Goal: Book appointment/travel/reservation

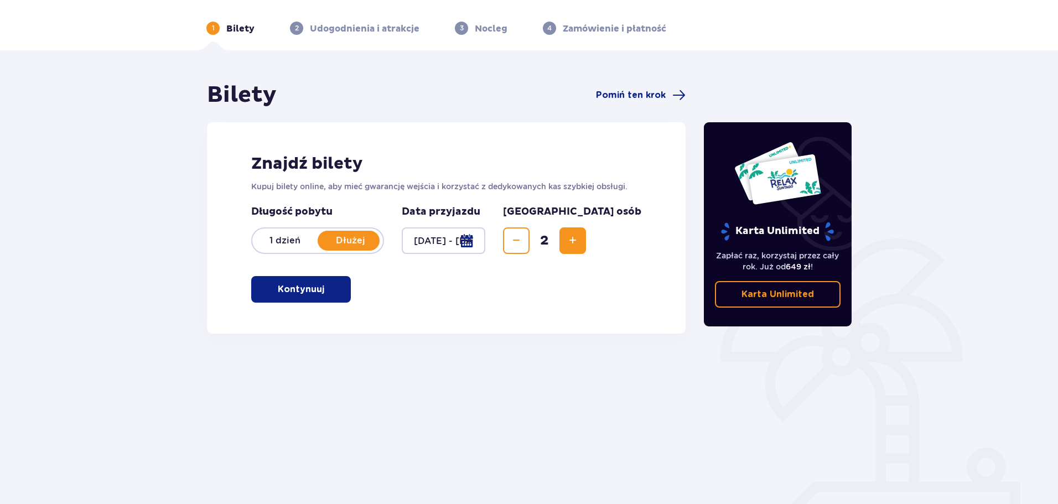
scroll to position [55, 0]
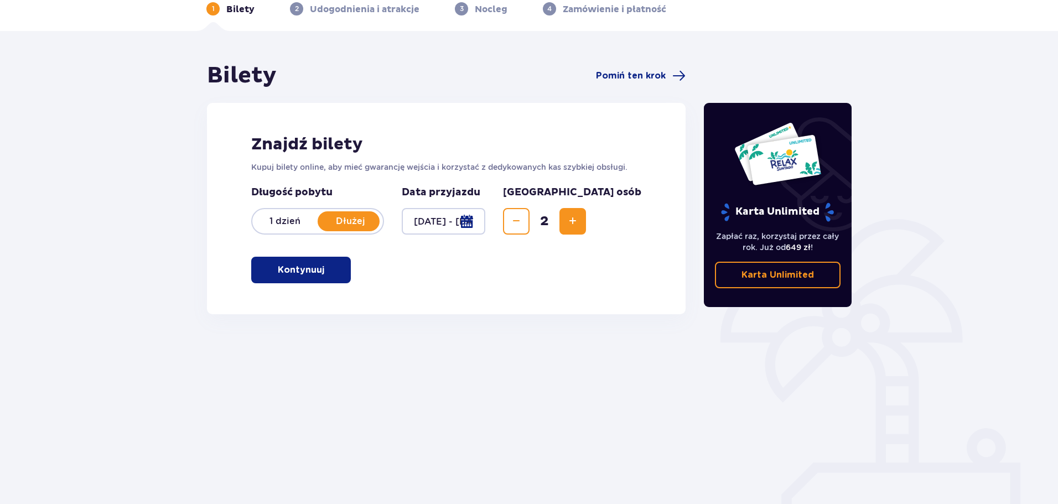
click at [298, 272] on p "Kontynuuj" at bounding box center [301, 270] width 46 height 12
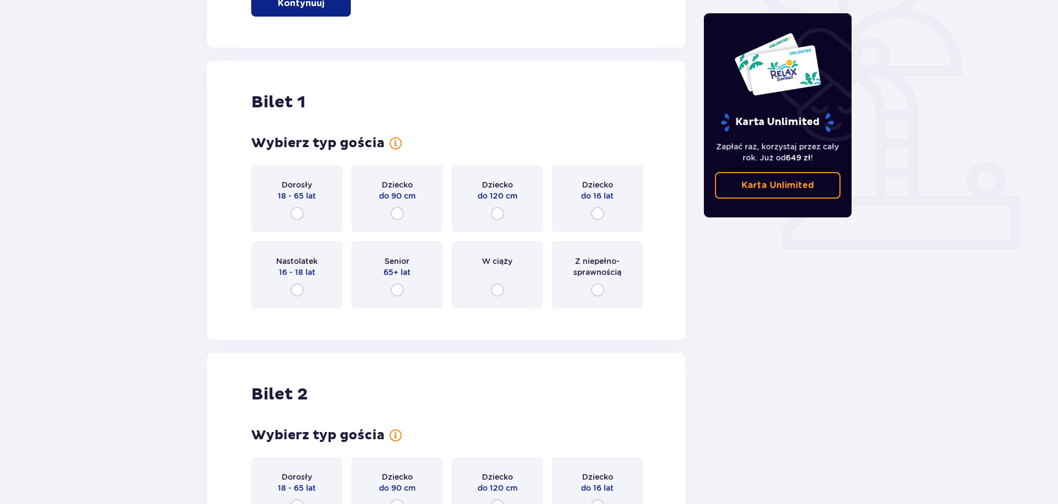
scroll to position [370, 0]
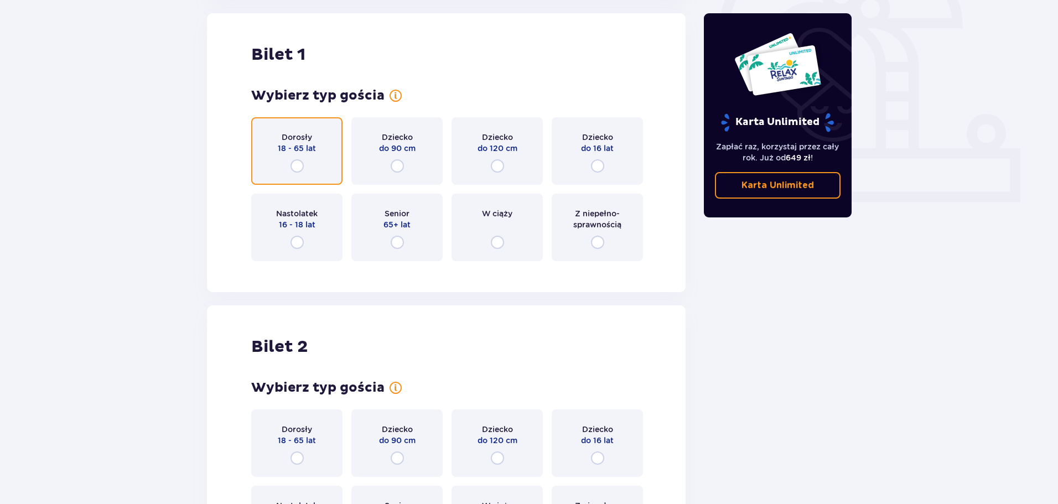
click at [297, 165] on input "radio" at bounding box center [297, 165] width 13 height 13
radio input "true"
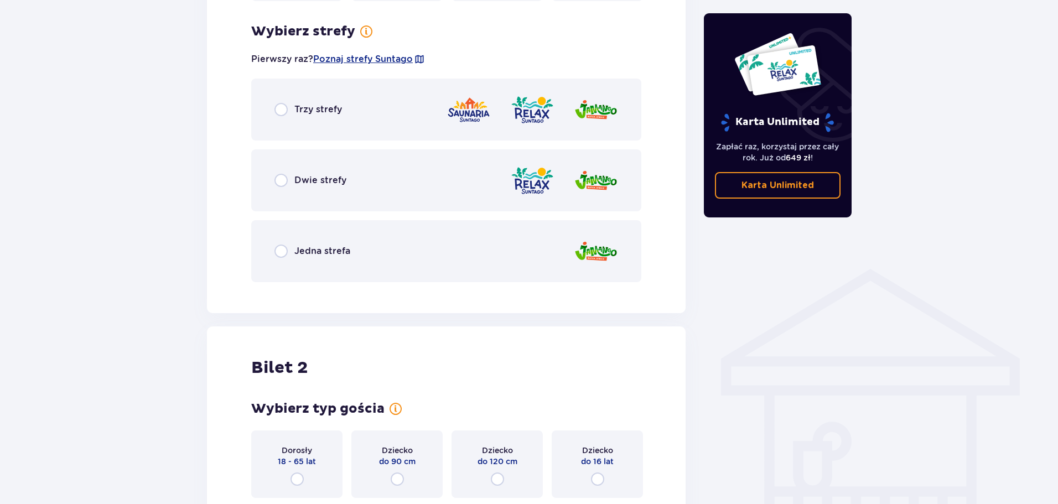
scroll to position [640, 0]
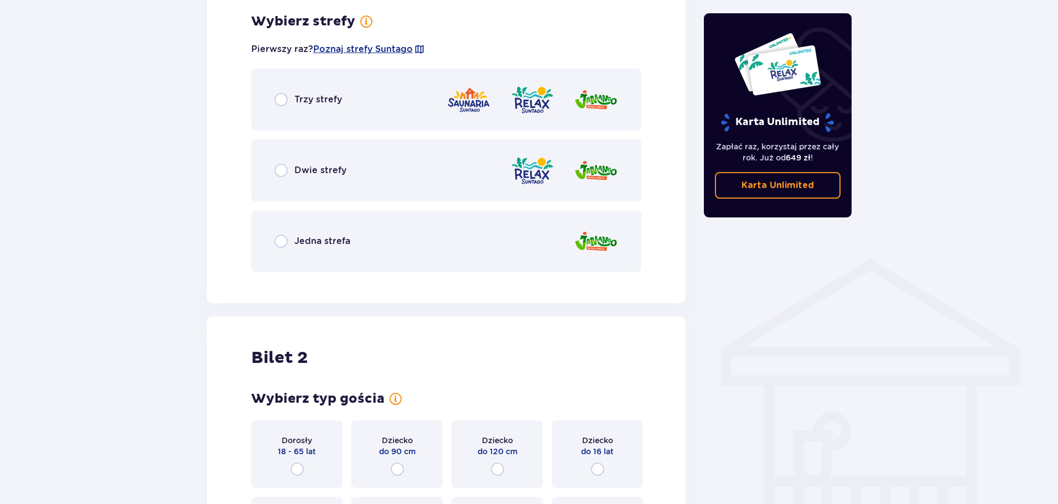
click at [302, 99] on p "Trzy strefy" at bounding box center [318, 100] width 48 height 12
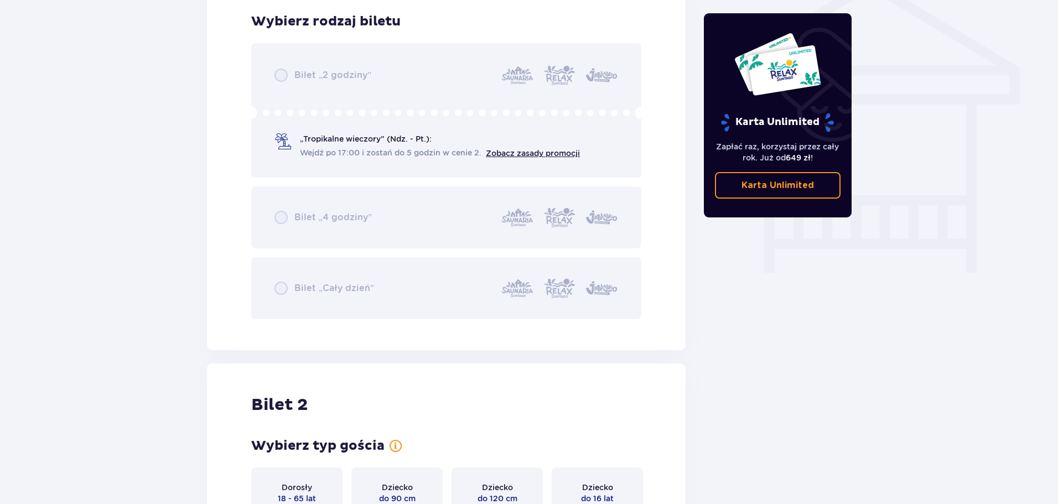
scroll to position [976, 0]
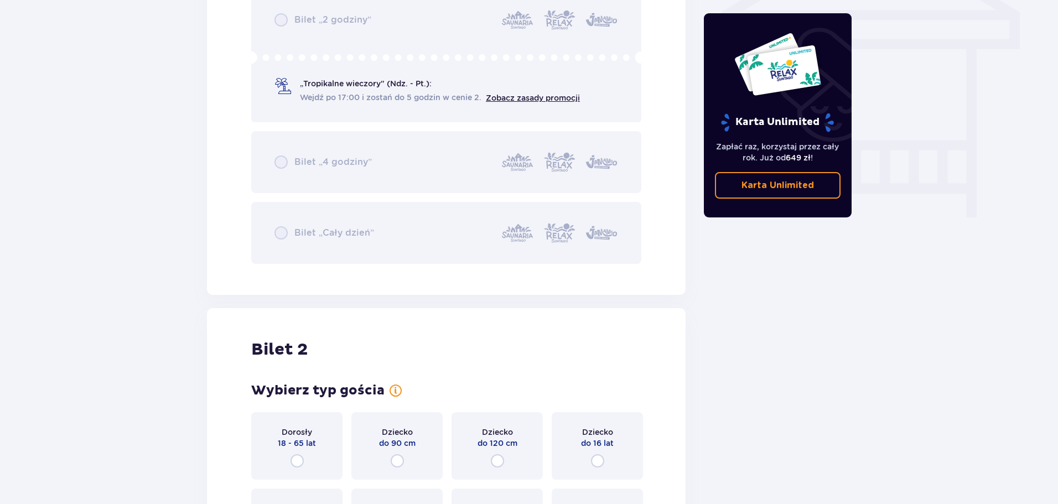
click at [399, 94] on div "Bilet „2 godziny” „Tropikalne wieczory" (Ndz. - Pt.): Wejdź po 17:00 i zostań d…" at bounding box center [446, 126] width 390 height 276
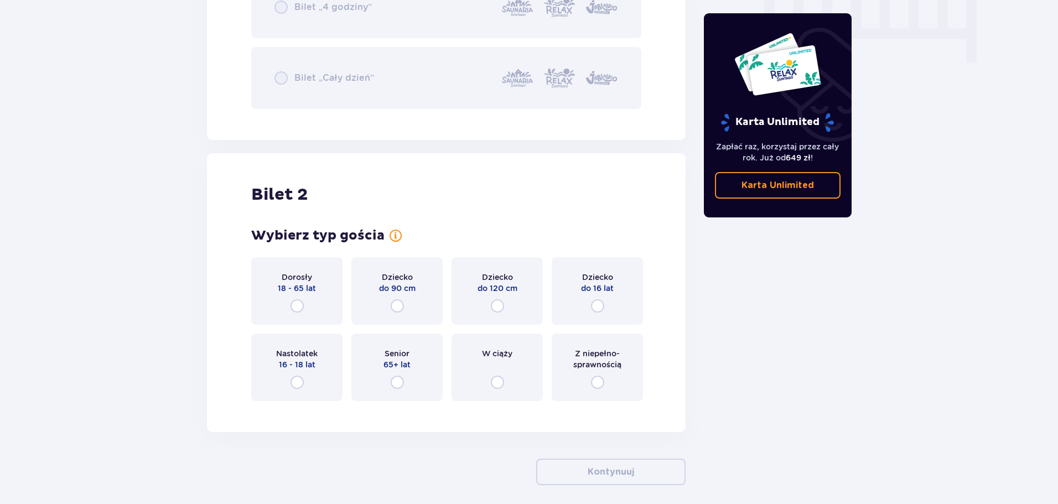
scroll to position [1142, 0]
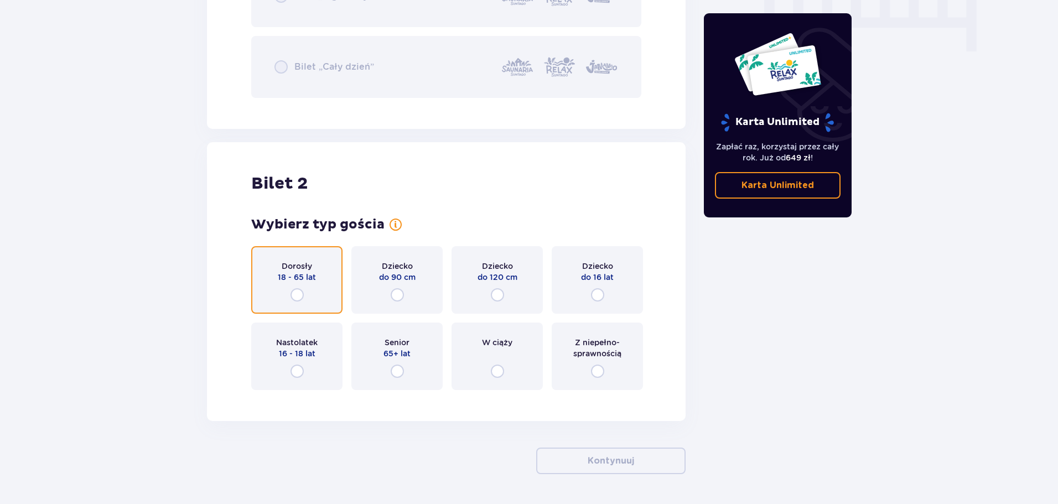
click at [298, 298] on input "radio" at bounding box center [297, 294] width 13 height 13
radio input "true"
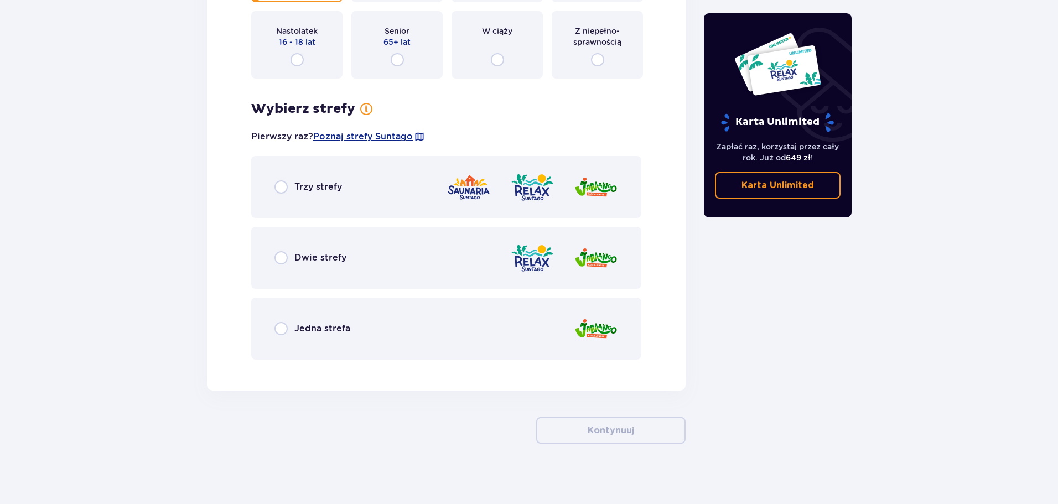
scroll to position [1460, 0]
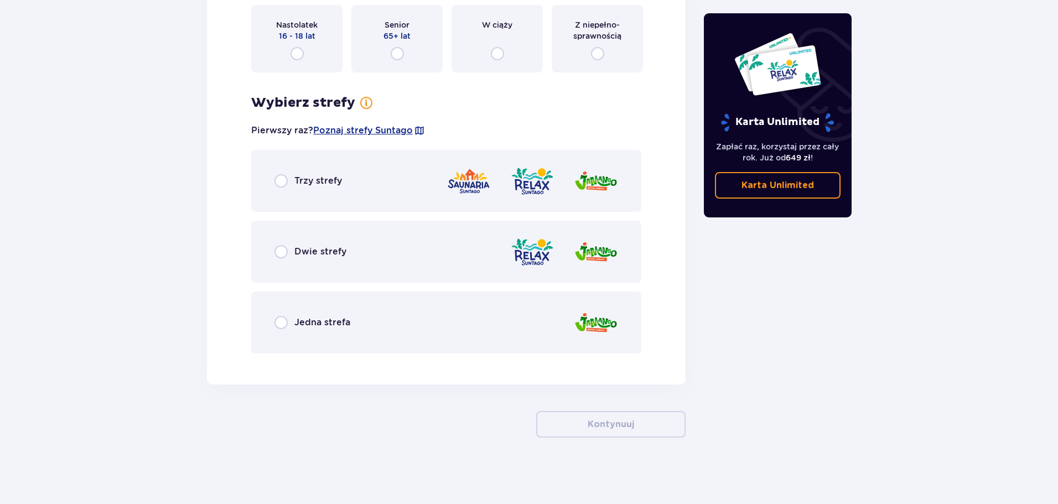
click at [278, 188] on div "Trzy strefy" at bounding box center [446, 181] width 390 height 62
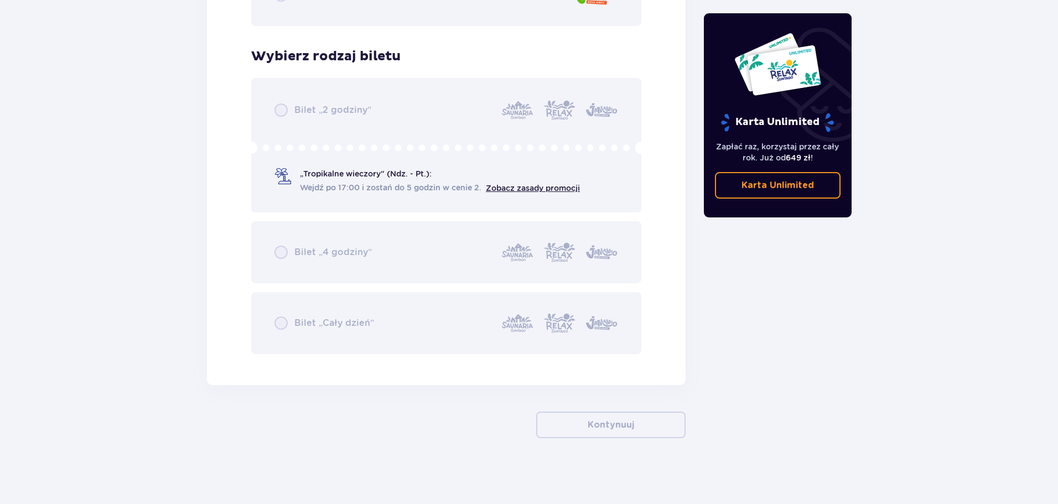
scroll to position [1788, 0]
click at [333, 178] on div "Bilet „2 godziny” „Tropikalne wieczory" (Ndz. - Pt.): Wejdź po 17:00 i zostań d…" at bounding box center [446, 215] width 390 height 276
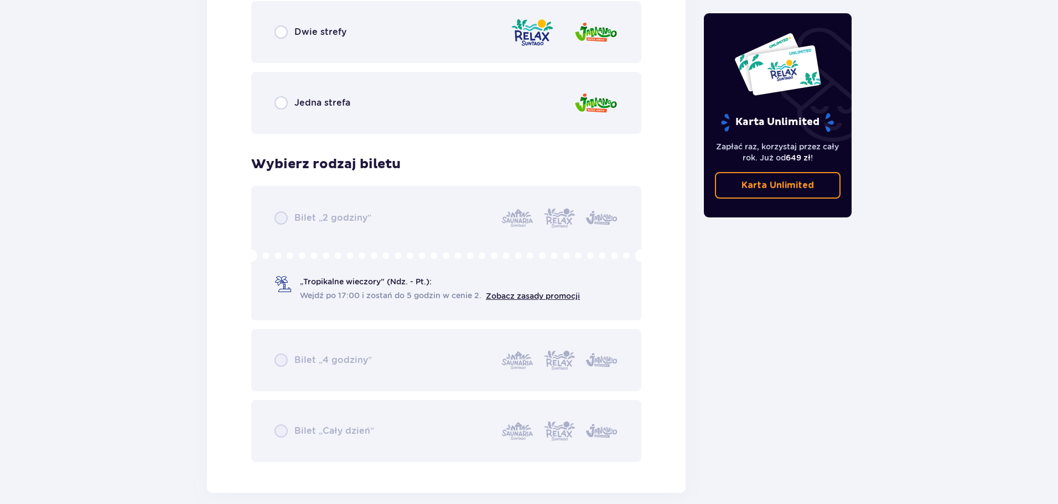
scroll to position [1677, 0]
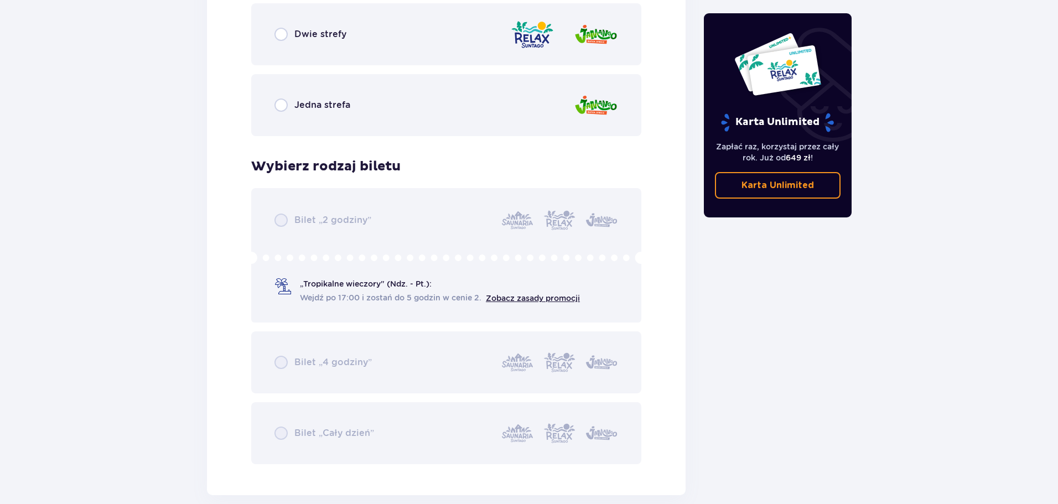
click at [290, 288] on div "Bilet „2 godziny” „Tropikalne wieczory" (Ndz. - Pt.): Wejdź po 17:00 i zostań d…" at bounding box center [446, 326] width 390 height 276
click at [273, 271] on div "Bilet „2 godziny” „Tropikalne wieczory" (Ndz. - Pt.): Wejdź po 17:00 i zostań d…" at bounding box center [446, 326] width 390 height 276
click at [253, 256] on div "Bilet „2 godziny” „Tropikalne wieczory" (Ndz. - Pt.): Wejdź po 17:00 i zostań d…" at bounding box center [446, 326] width 390 height 276
click at [322, 283] on div "Bilet „2 godziny” „Tropikalne wieczory" (Ndz. - Pt.): Wejdź po 17:00 i zostań d…" at bounding box center [446, 326] width 390 height 276
click at [394, 302] on div "Bilet „2 godziny” „Tropikalne wieczory" (Ndz. - Pt.): Wejdź po 17:00 i zostań d…" at bounding box center [446, 326] width 390 height 276
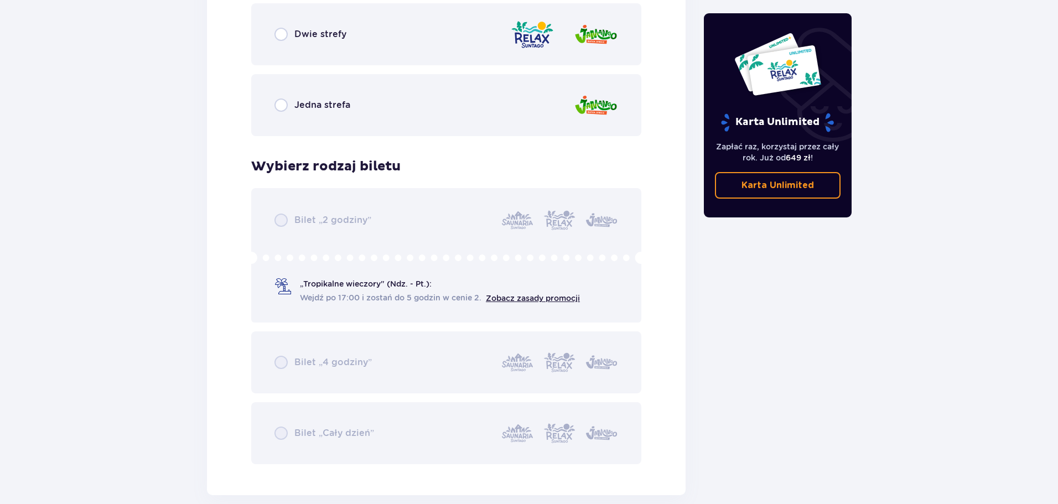
click at [544, 298] on div "Bilet „2 godziny” „Tropikalne wieczory" (Ndz. - Pt.): Wejdź po 17:00 i zostań d…" at bounding box center [446, 326] width 390 height 276
click at [549, 302] on div "Bilet „2 godziny” „Tropikalne wieczory" (Ndz. - Pt.): Wejdź po 17:00 i zostań d…" at bounding box center [446, 326] width 390 height 276
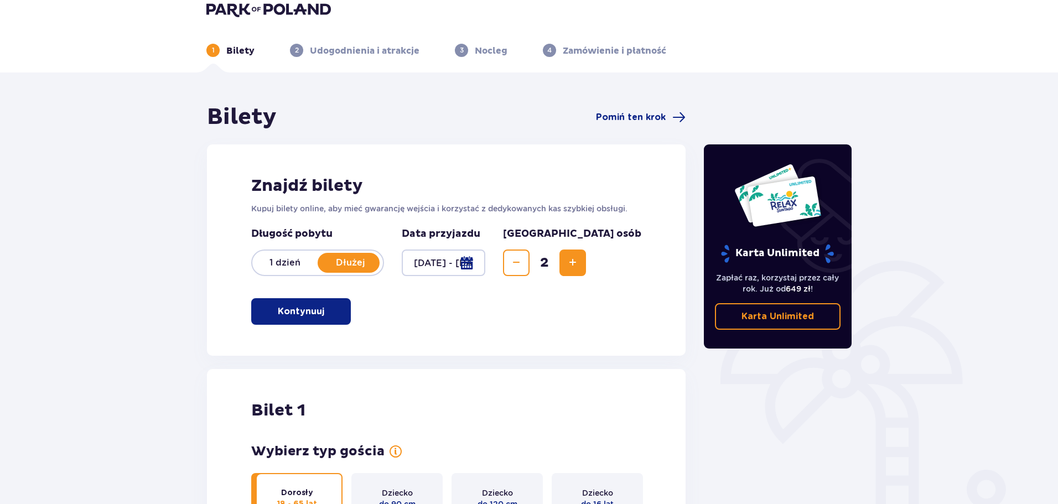
scroll to position [0, 0]
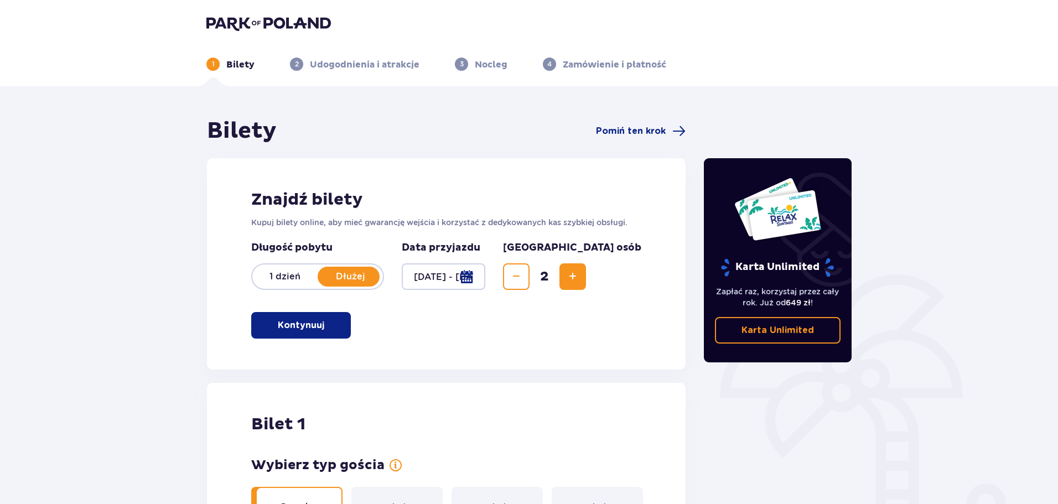
click at [313, 327] on p "Kontynuuj" at bounding box center [301, 325] width 46 height 12
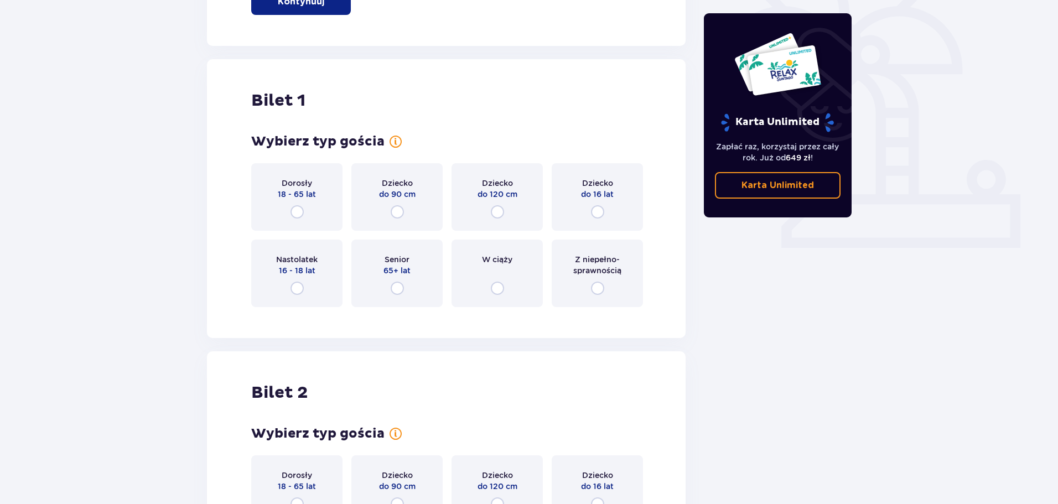
scroll to position [370, 0]
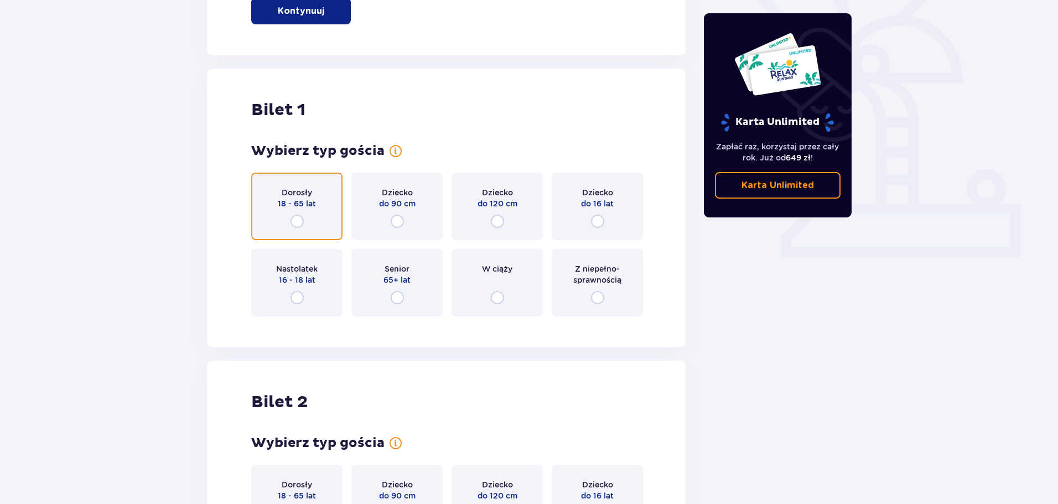
click at [298, 223] on input "radio" at bounding box center [297, 221] width 13 height 13
radio input "true"
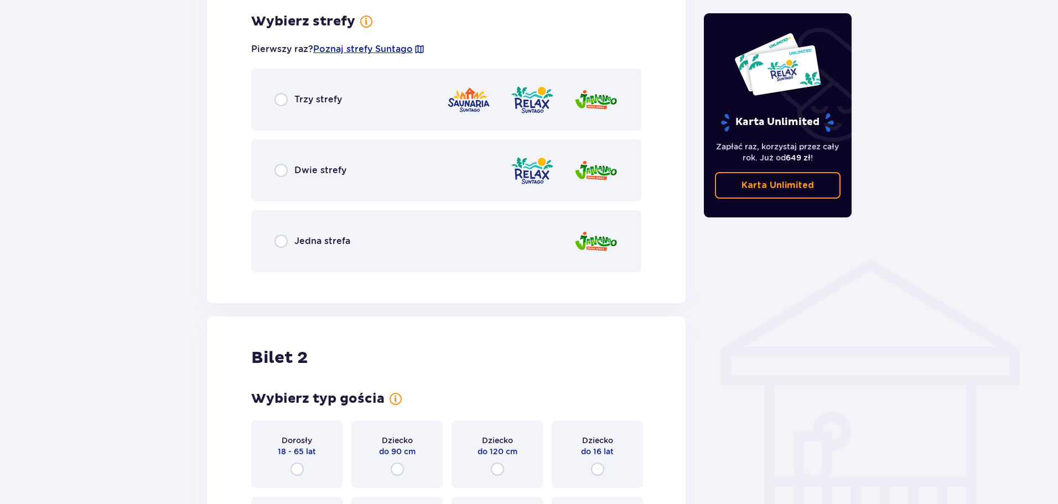
scroll to position [641, 0]
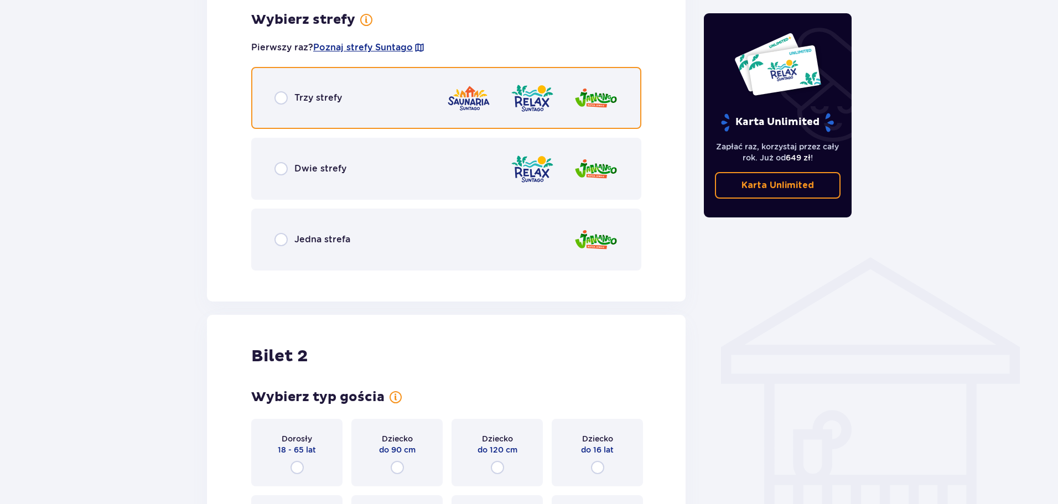
click at [277, 103] on input "radio" at bounding box center [280, 97] width 13 height 13
radio input "true"
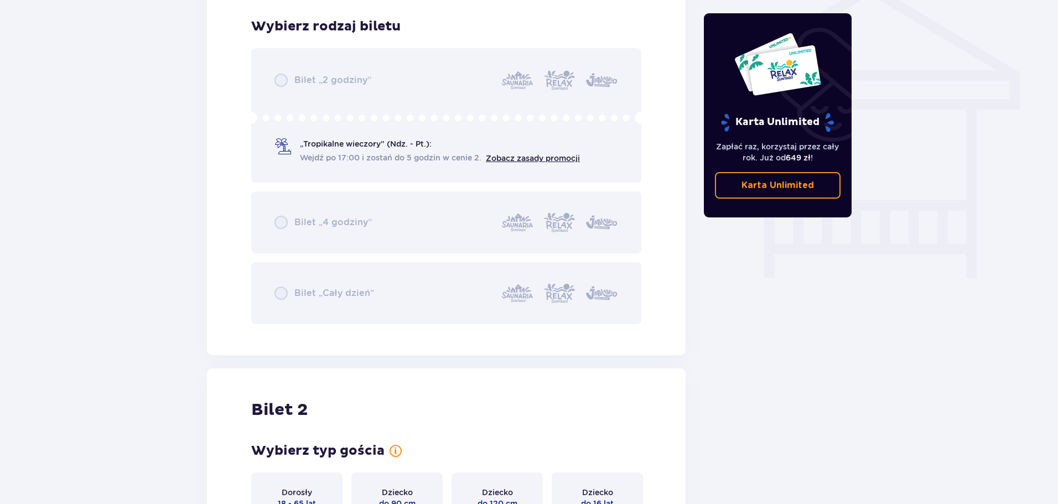
scroll to position [921, 0]
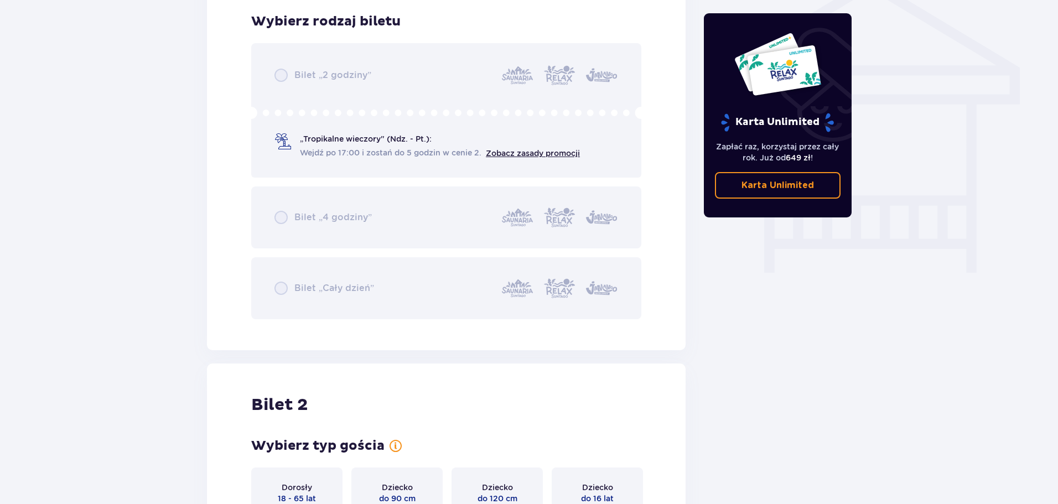
click at [284, 215] on div "Bilet „2 godziny” „Tropikalne wieczory" (Ndz. - Pt.): Wejdź po 17:00 i zostań d…" at bounding box center [446, 181] width 390 height 276
click at [280, 287] on div "Bilet „2 godziny” „Tropikalne wieczory" (Ndz. - Pt.): Wejdź po 17:00 i zostań d…" at bounding box center [446, 181] width 390 height 276
click at [285, 75] on div "Bilet „2 godziny” „Tropikalne wieczory" (Ndz. - Pt.): Wejdź po 17:00 i zostań d…" at bounding box center [446, 181] width 390 height 276
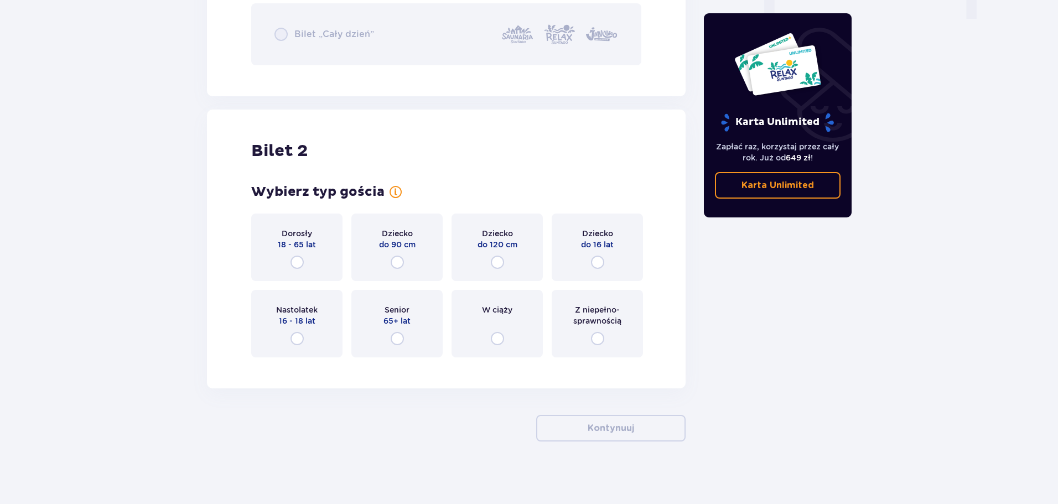
scroll to position [1179, 0]
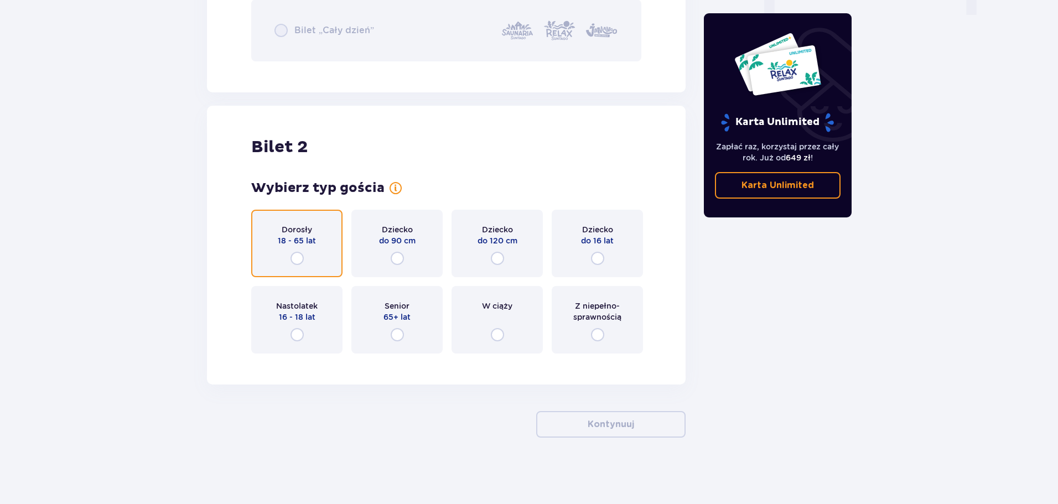
click at [293, 258] on input "radio" at bounding box center [297, 258] width 13 height 13
radio input "true"
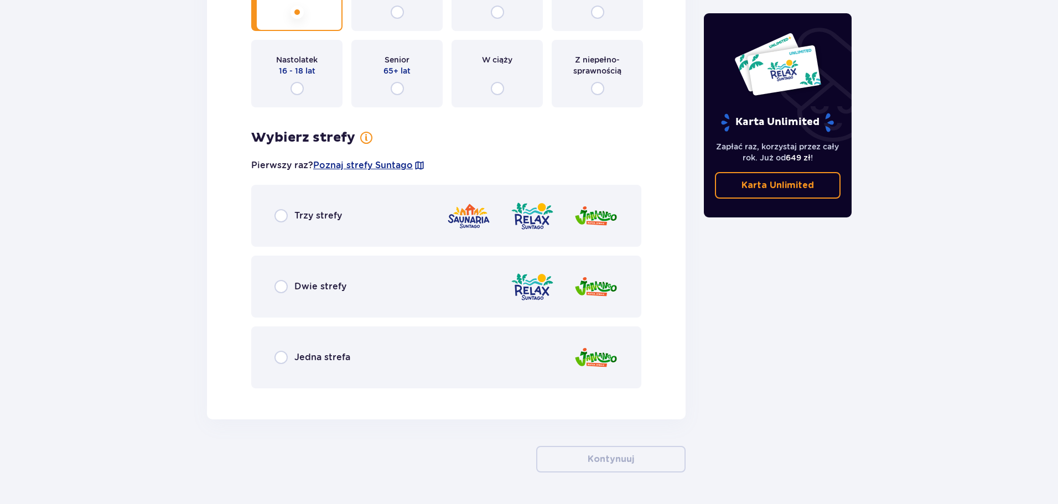
scroll to position [1460, 0]
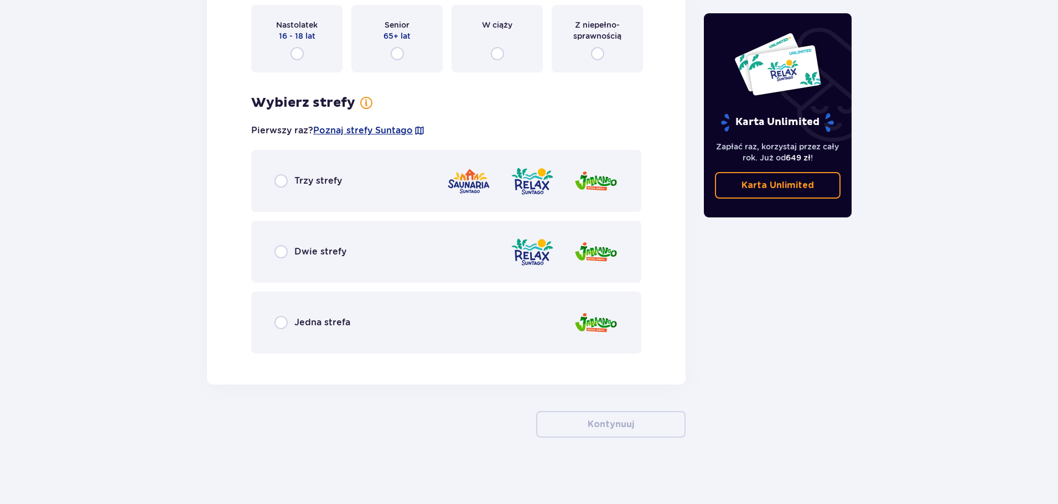
click at [287, 189] on div "Trzy strefy" at bounding box center [446, 181] width 390 height 62
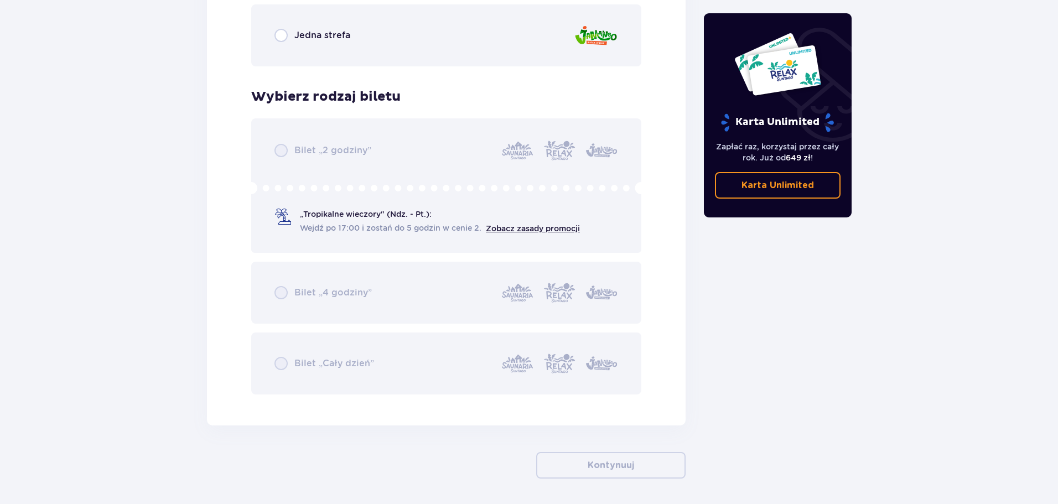
scroll to position [1788, 0]
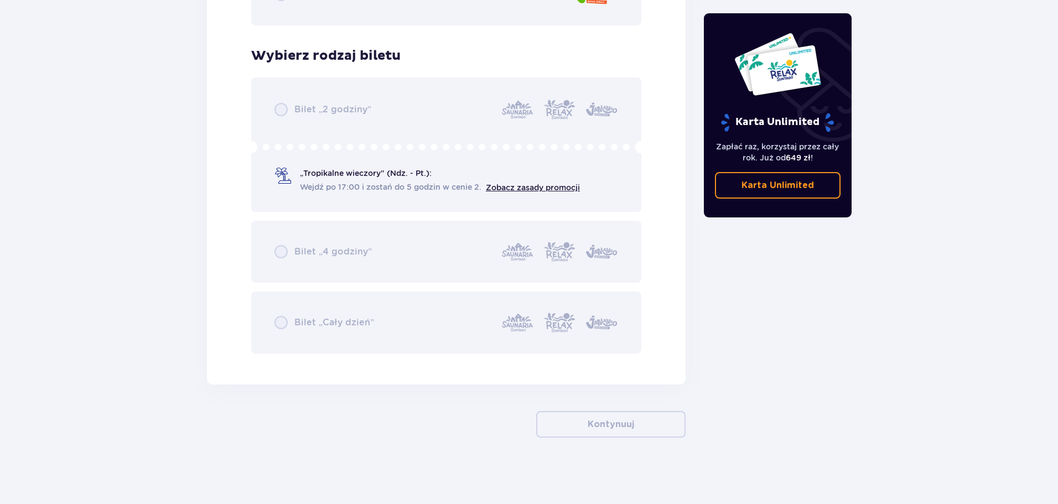
click at [344, 169] on div "Bilet „2 godziny” „Tropikalne wieczory" (Ndz. - Pt.): Wejdź po 17:00 i zostań d…" at bounding box center [446, 215] width 390 height 276
click at [462, 173] on div "Bilet „2 godziny” „Tropikalne wieczory" (Ndz. - Pt.): Wejdź po 17:00 i zostań d…" at bounding box center [446, 215] width 390 height 276
click at [532, 185] on div "Bilet „2 godziny” „Tropikalne wieczory" (Ndz. - Pt.): Wejdź po 17:00 i zostań d…" at bounding box center [446, 215] width 390 height 276
click at [533, 187] on div "Bilet „2 godziny” „Tropikalne wieczory" (Ndz. - Pt.): Wejdź po 17:00 i zostań d…" at bounding box center [446, 215] width 390 height 276
click at [538, 191] on div "Bilet „2 godziny” „Tropikalne wieczory" (Ndz. - Pt.): Wejdź po 17:00 i zostań d…" at bounding box center [446, 215] width 390 height 276
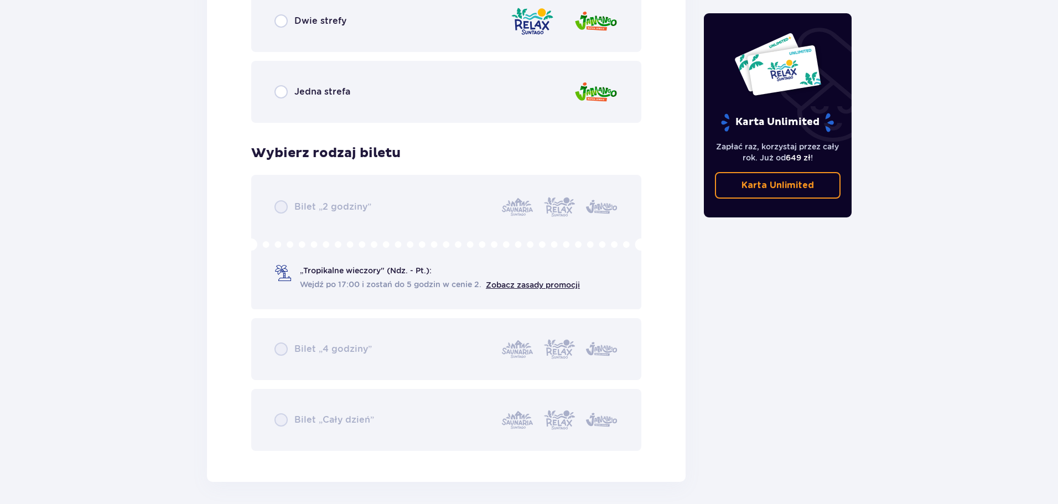
scroll to position [1677, 0]
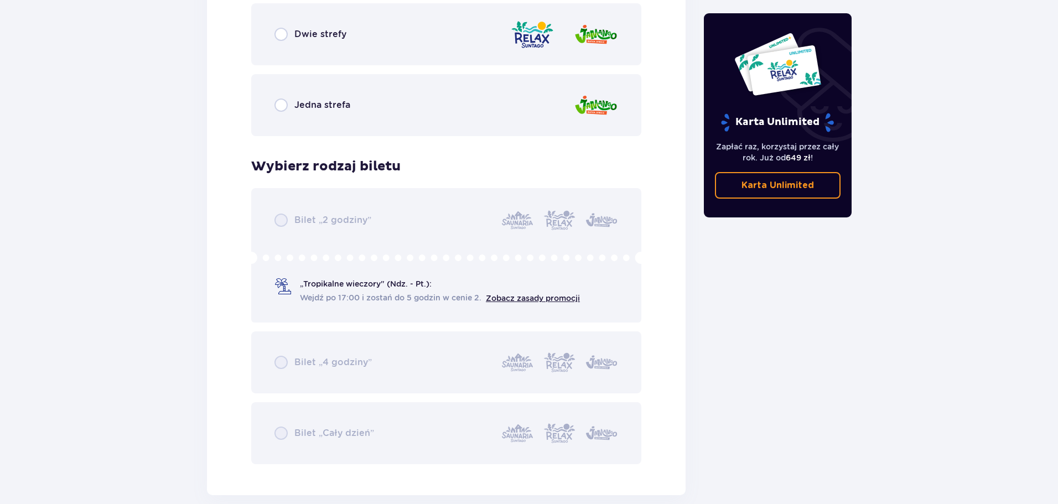
click at [497, 289] on div "Bilet „2 godziny” „Tropikalne wieczory" (Ndz. - Pt.): Wejdź po 17:00 i zostań d…" at bounding box center [446, 326] width 390 height 276
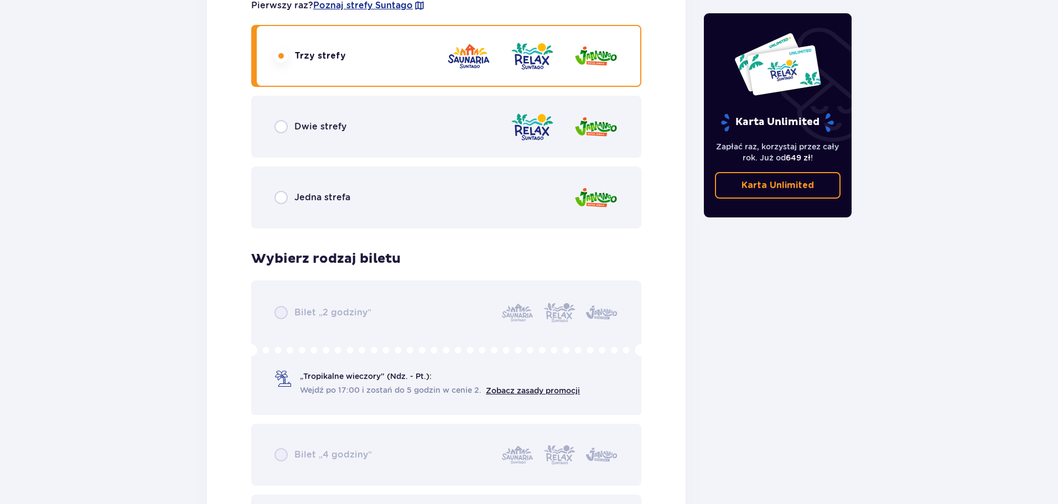
scroll to position [1567, 0]
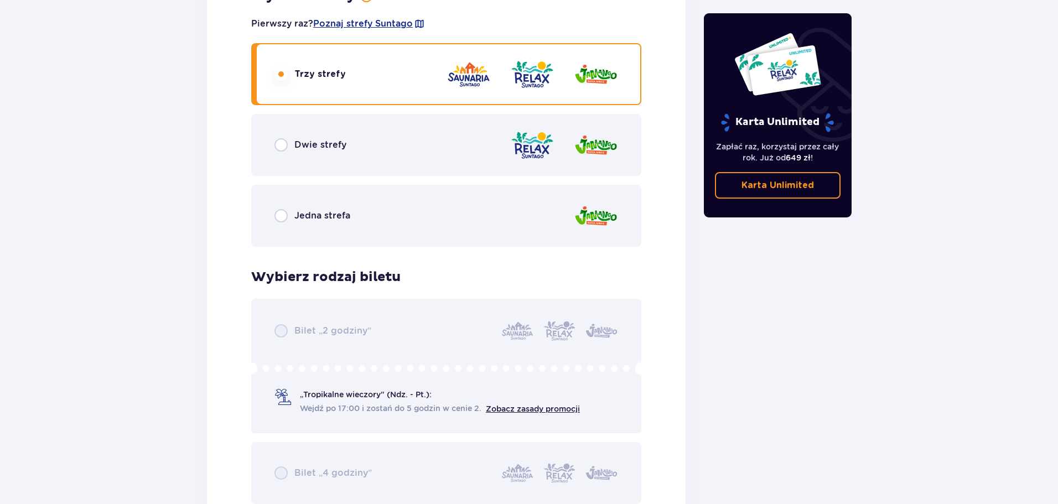
click at [274, 331] on div "Bilet „2 godziny” „Tropikalne wieczory" (Ndz. - Pt.): Wejdź po 17:00 i zostań d…" at bounding box center [446, 437] width 390 height 276
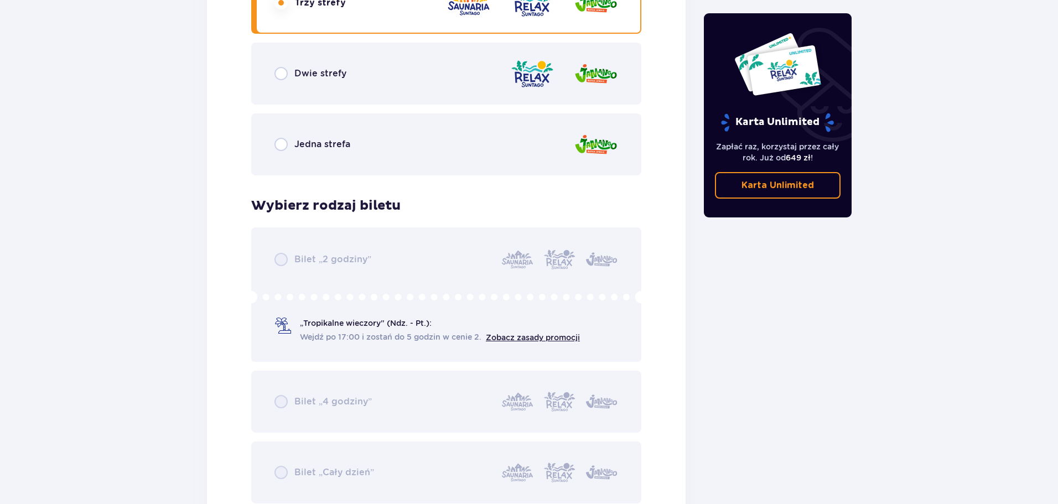
scroll to position [1788, 0]
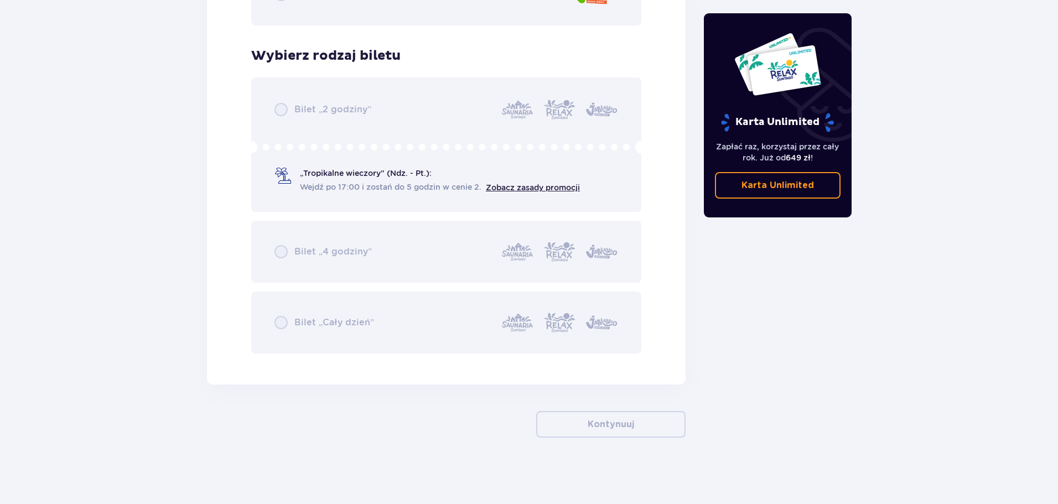
click at [280, 323] on div "Bilet „2 godziny” „Tropikalne wieczory" (Ndz. - Pt.): Wejdź po 17:00 i zostań d…" at bounding box center [446, 215] width 390 height 276
click at [538, 255] on div "Bilet „2 godziny” „Tropikalne wieczory" (Ndz. - Pt.): Wejdź po 17:00 i zostań d…" at bounding box center [446, 215] width 390 height 276
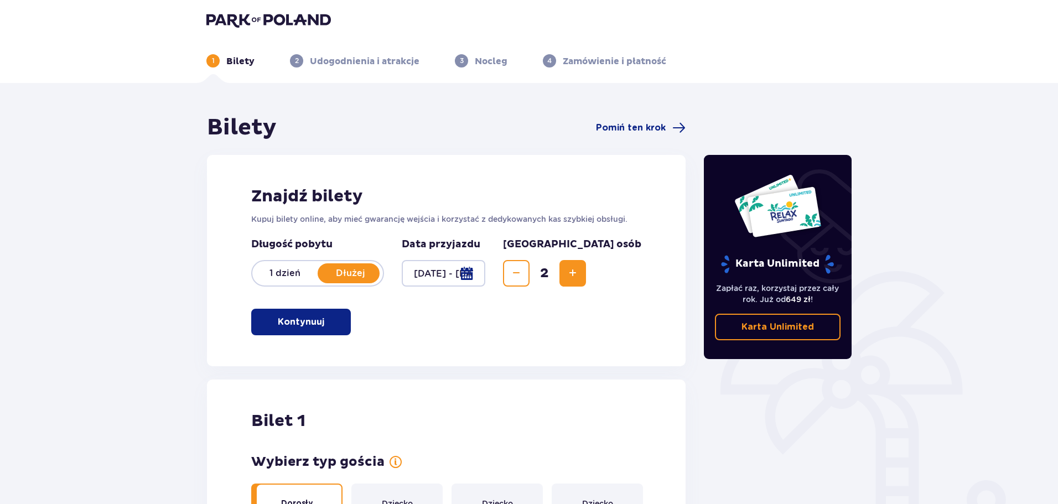
scroll to position [0, 0]
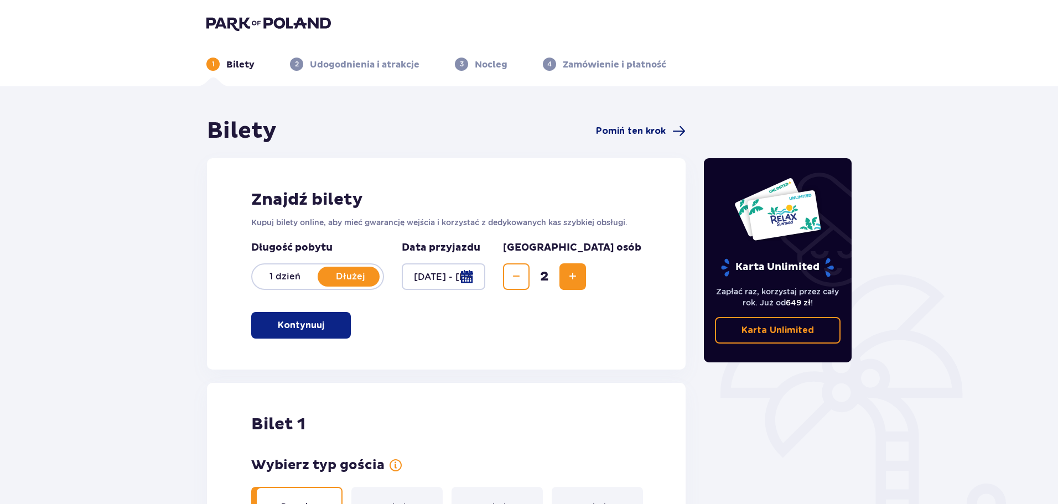
click at [640, 130] on span "Pomiń ten krok" at bounding box center [631, 131] width 70 height 12
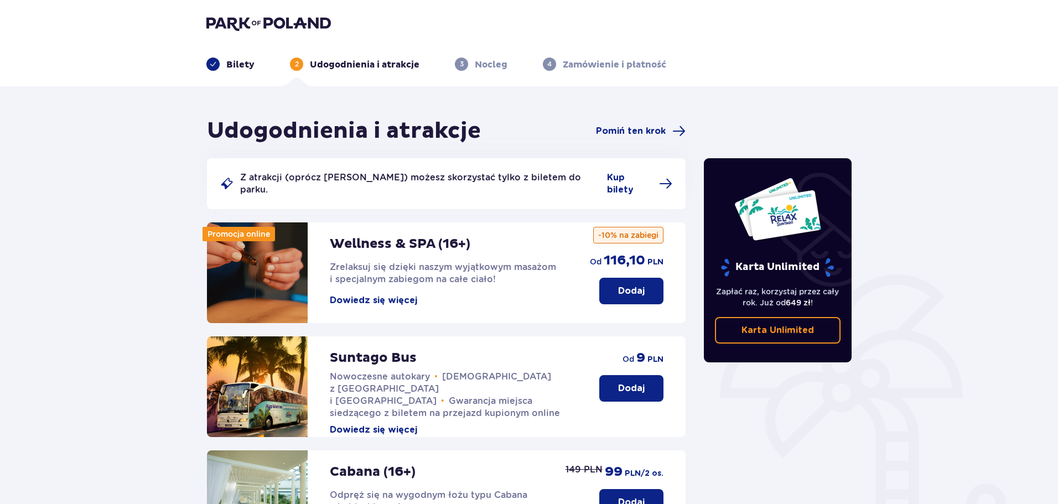
click at [633, 124] on div "Udogodnienia i atrakcje Pomiń ten krok" at bounding box center [446, 131] width 479 height 28
click at [621, 134] on span "Pomiń ten krok" at bounding box center [631, 131] width 70 height 12
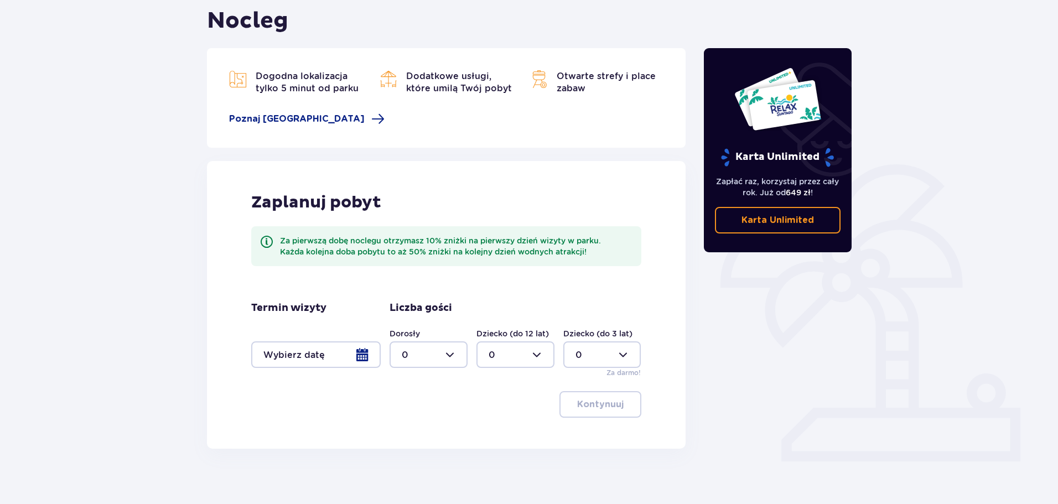
scroll to position [111, 0]
click at [408, 354] on div at bounding box center [429, 354] width 78 height 27
click at [403, 433] on p "2" at bounding box center [405, 434] width 6 height 12
type input "2"
click at [309, 359] on div at bounding box center [315, 354] width 129 height 27
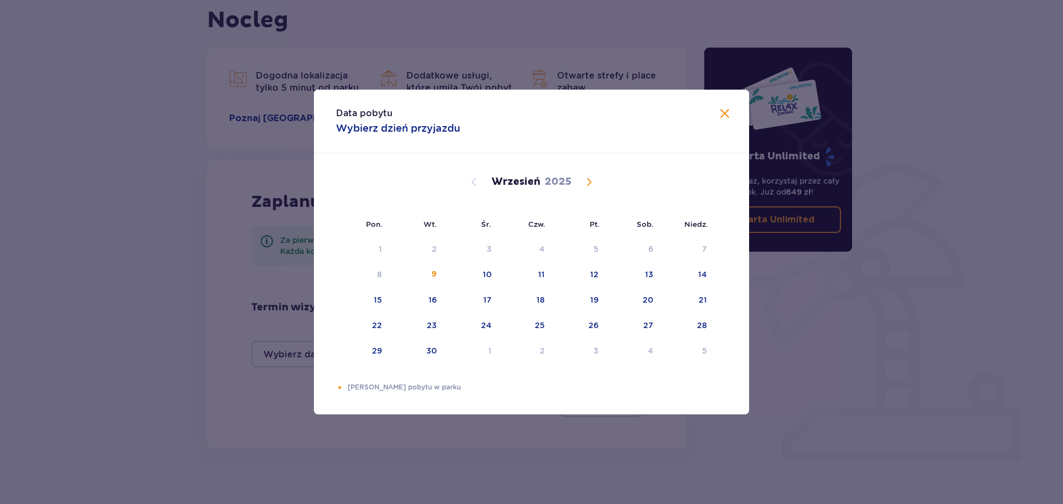
click at [590, 178] on span "Calendar" at bounding box center [588, 181] width 13 height 13
click at [590, 272] on div "10" at bounding box center [580, 275] width 55 height 24
click at [697, 277] on div "12" at bounding box center [688, 275] width 54 height 24
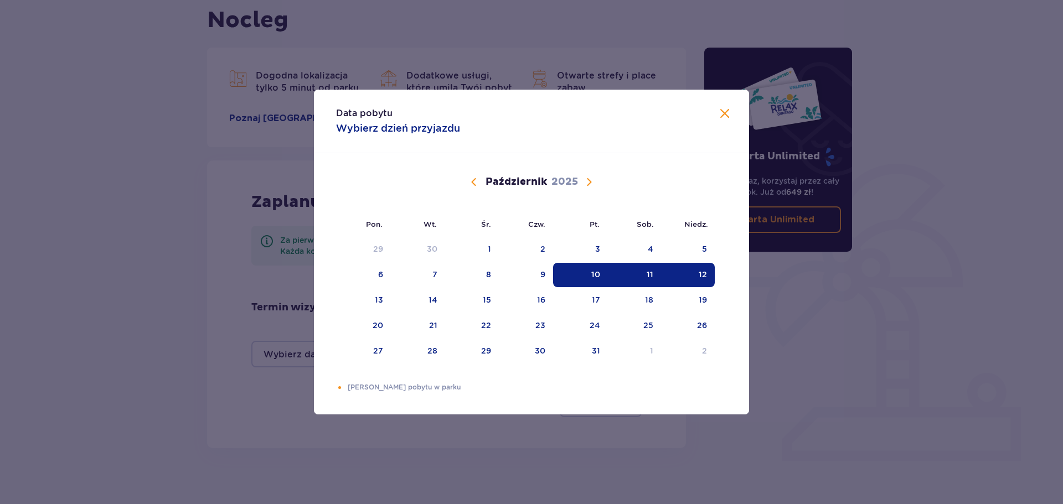
type input "[DATE] - [DATE]"
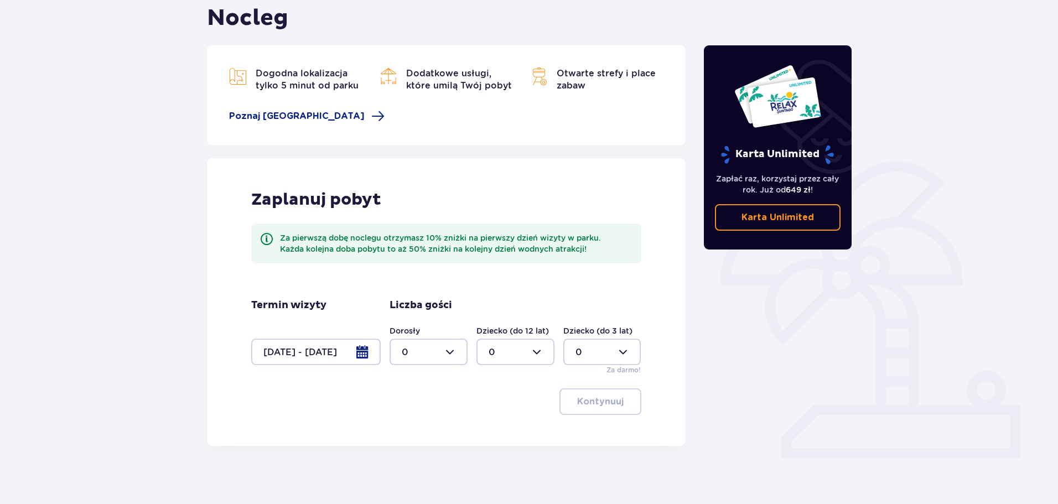
scroll to position [121, 0]
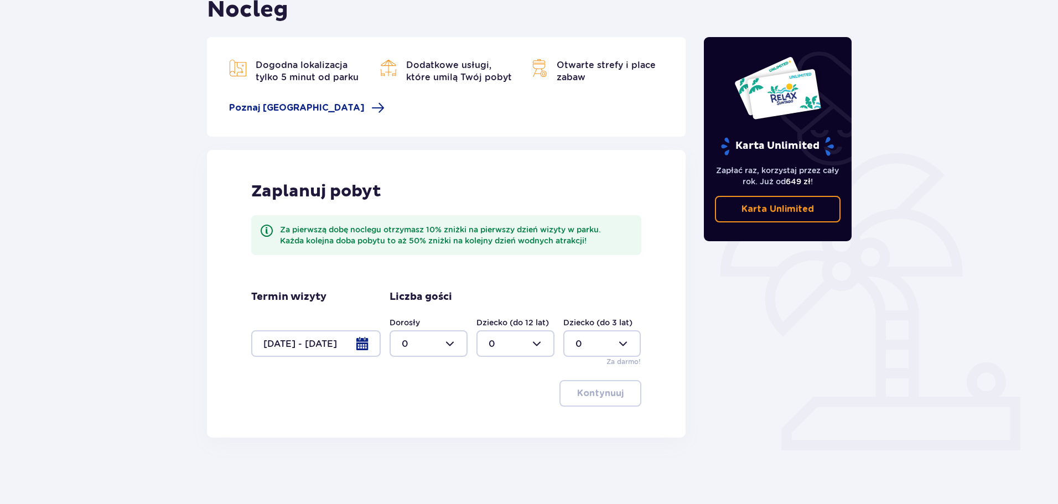
click at [424, 346] on div at bounding box center [429, 343] width 78 height 27
click at [406, 419] on p "2" at bounding box center [405, 424] width 6 height 12
type input "2"
click at [590, 396] on p "Kontynuuj" at bounding box center [600, 393] width 46 height 12
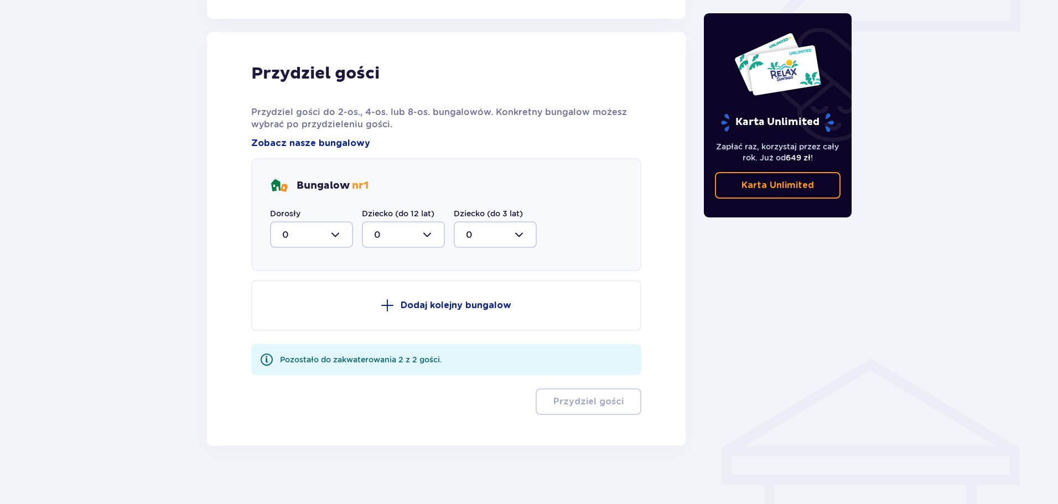
scroll to position [548, 0]
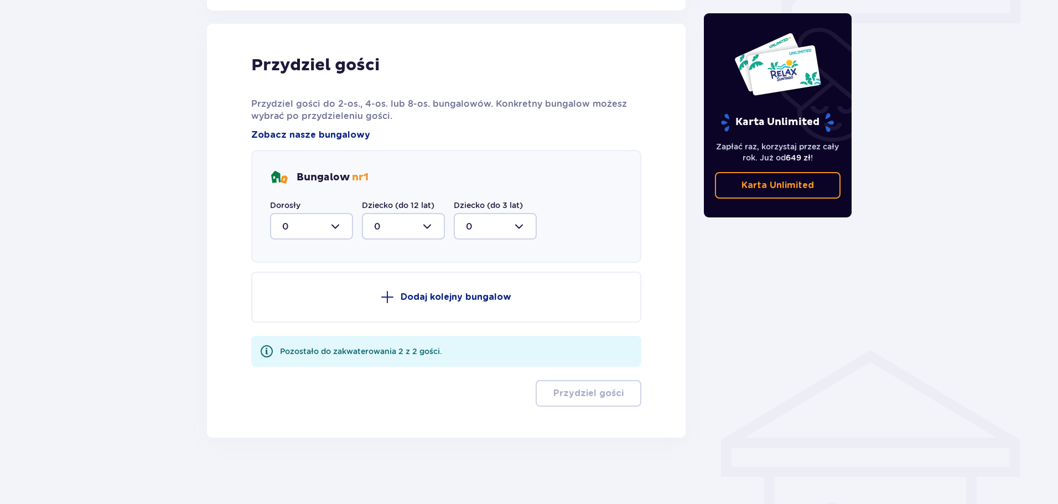
click at [302, 227] on div at bounding box center [311, 226] width 83 height 27
click at [292, 309] on div "2" at bounding box center [311, 306] width 59 height 12
type input "2"
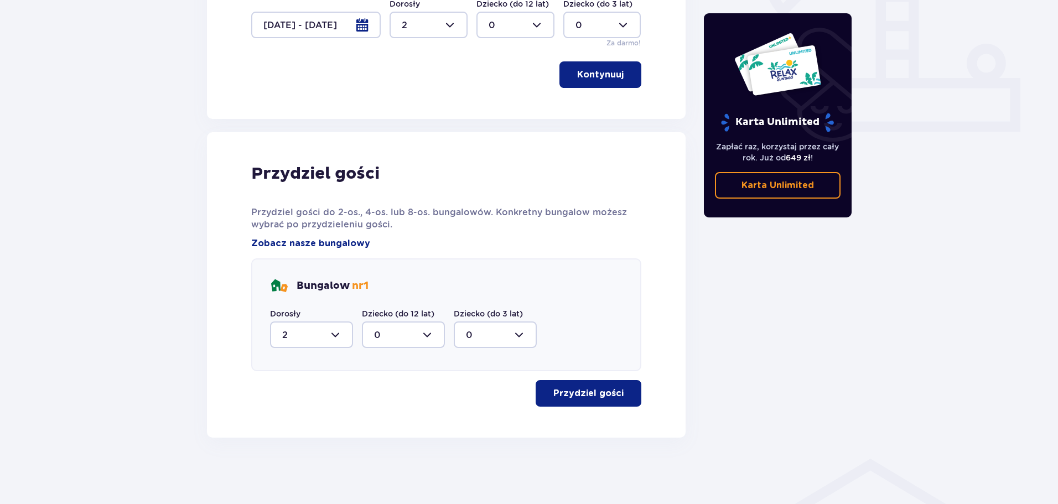
click at [578, 393] on p "Przydziel gości" at bounding box center [588, 393] width 70 height 12
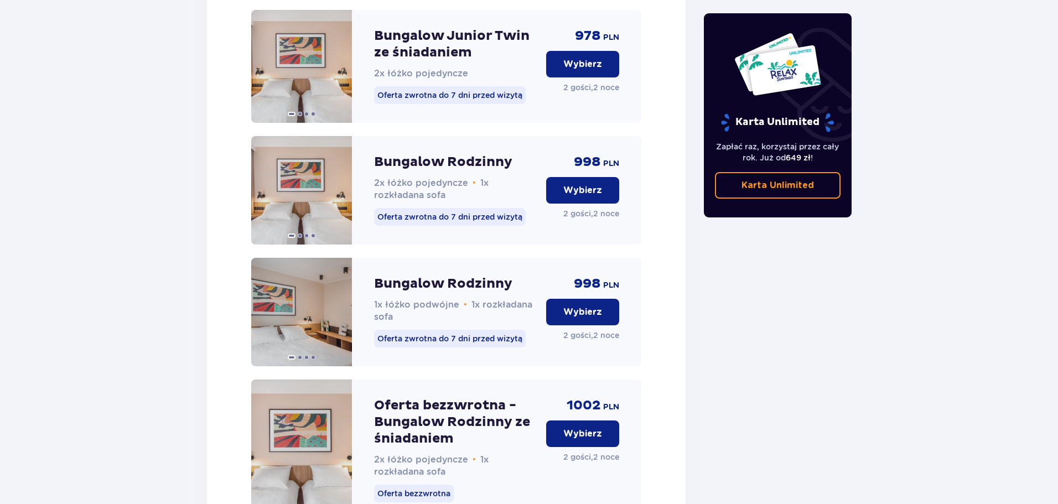
scroll to position [1717, 0]
